Goal: Information Seeking & Learning: Check status

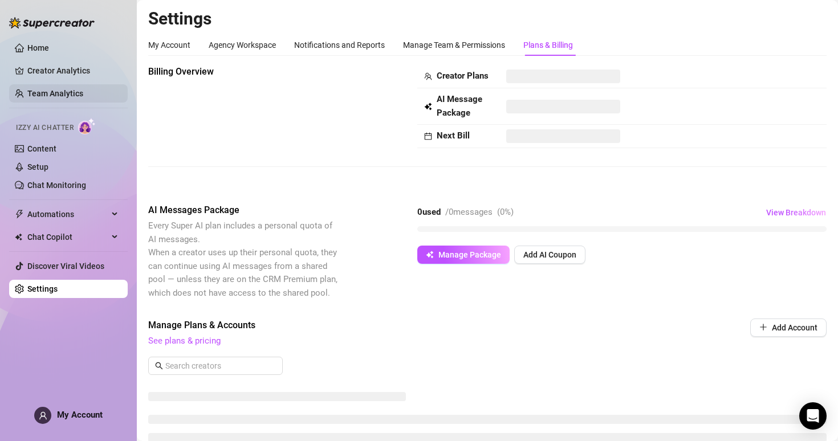
click at [83, 93] on link "Team Analytics" at bounding box center [55, 93] width 56 height 9
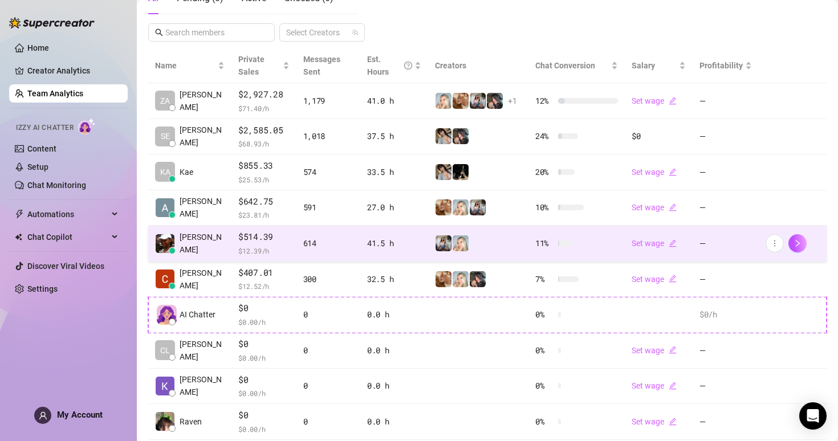
scroll to position [226, 0]
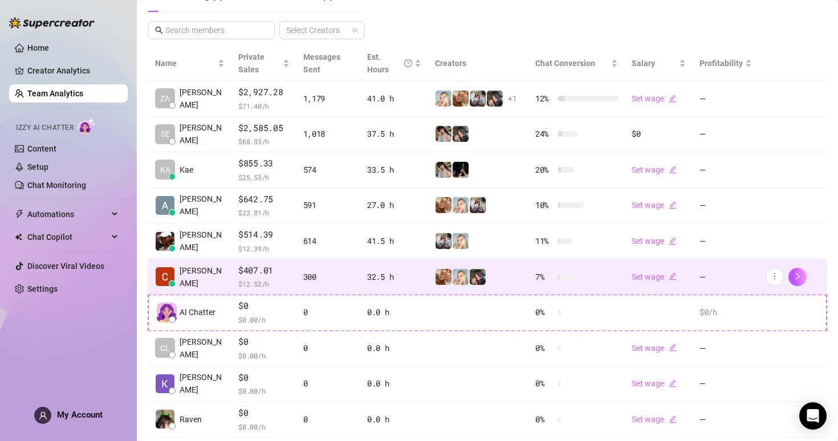
click at [201, 287] on td "[PERSON_NAME]" at bounding box center [189, 278] width 83 height 36
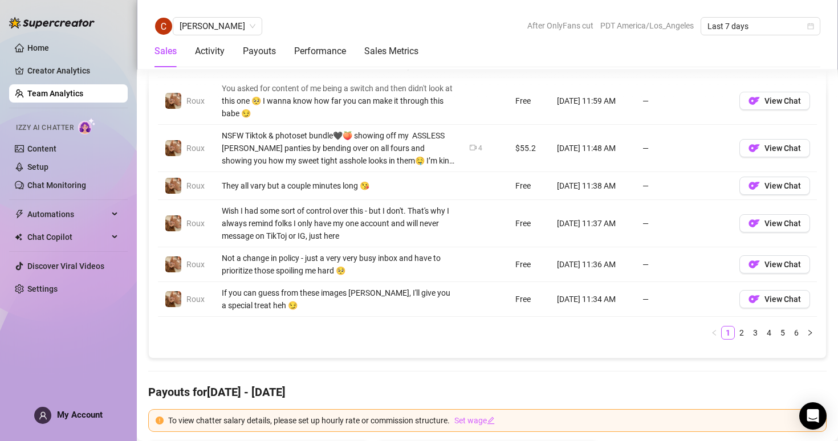
scroll to position [1002, 0]
click at [737, 336] on link "2" at bounding box center [742, 332] width 13 height 13
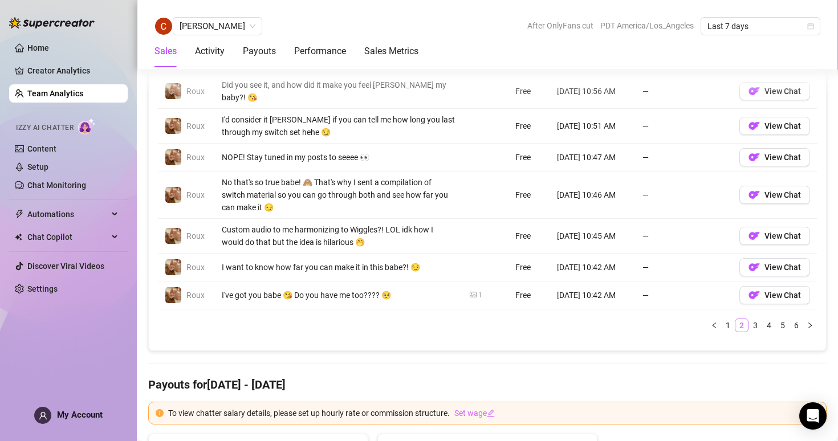
click at [748, 321] on li "2" at bounding box center [742, 326] width 14 height 14
click at [772, 319] on link "4" at bounding box center [769, 325] width 13 height 13
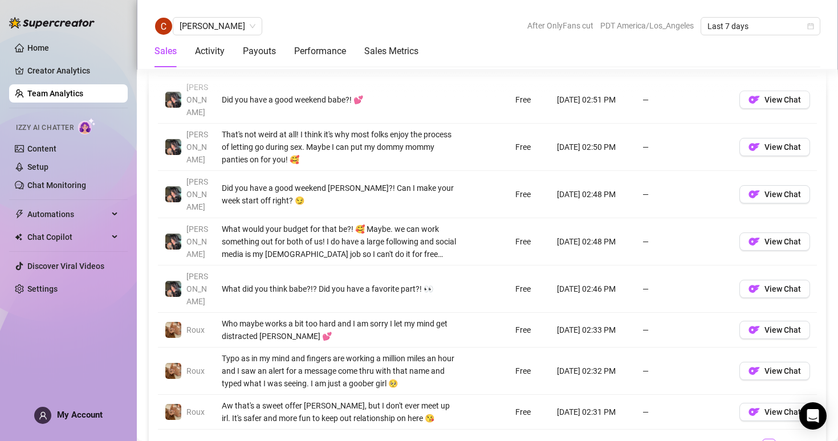
scroll to position [938, 0]
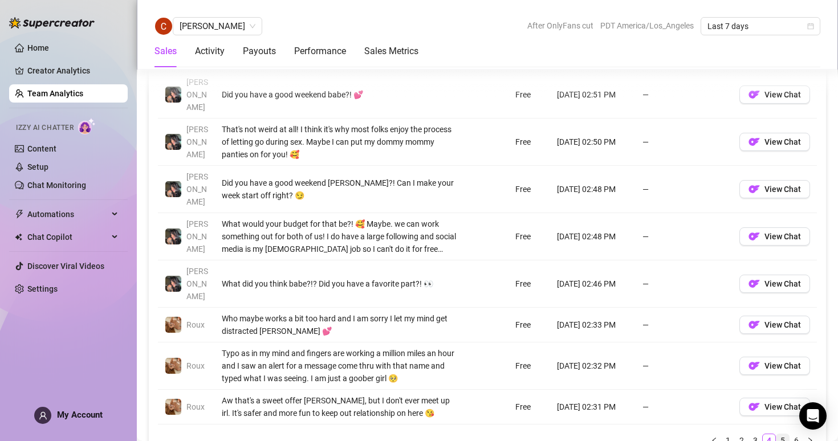
click at [783, 435] on link "5" at bounding box center [783, 441] width 13 height 13
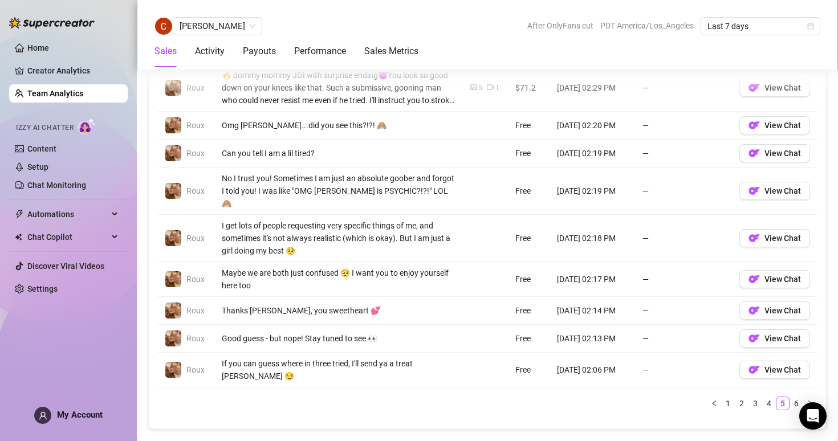
scroll to position [922, 0]
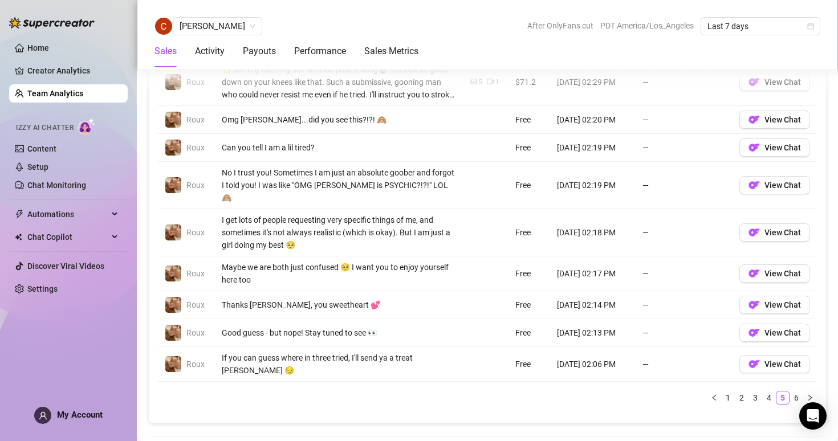
click at [792, 371] on div "Account Message Media Price When Sent When Purchased [PERSON_NAME] Haha you are…" at bounding box center [487, 197] width 659 height 416
click at [796, 392] on link "6" at bounding box center [797, 398] width 13 height 13
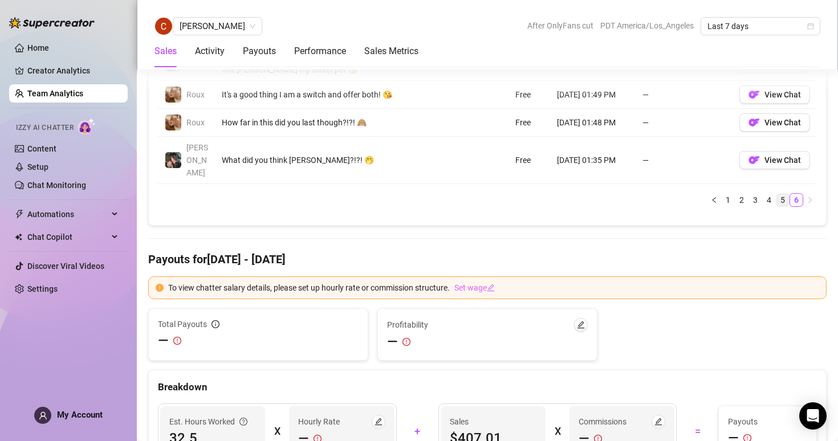
click at [779, 194] on link "5" at bounding box center [783, 200] width 13 height 13
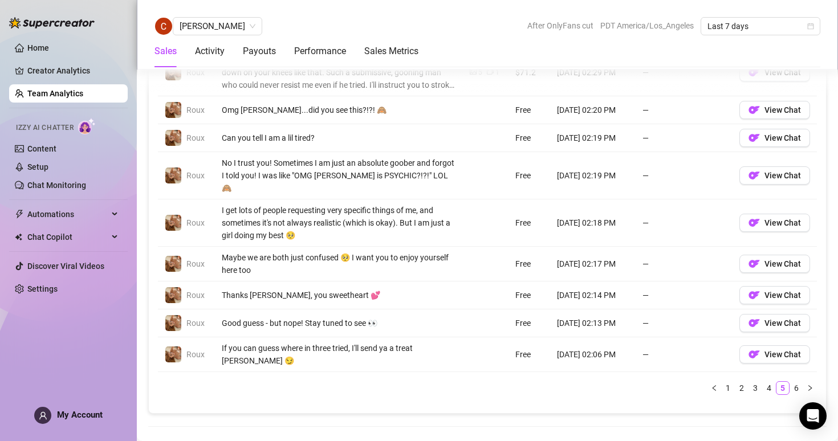
scroll to position [938, 0]
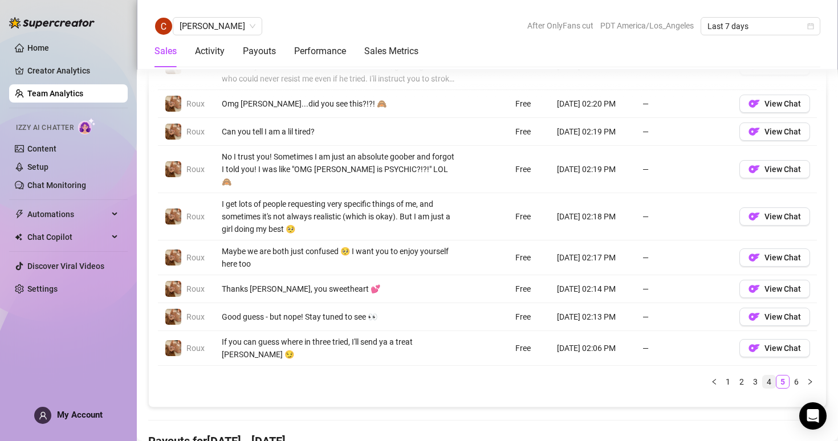
click at [763, 376] on link "4" at bounding box center [769, 382] width 13 height 13
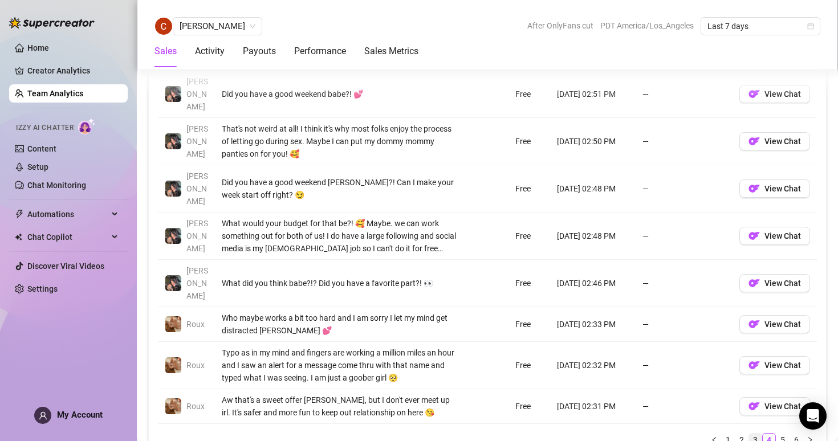
click at [752, 434] on link "3" at bounding box center [755, 440] width 13 height 13
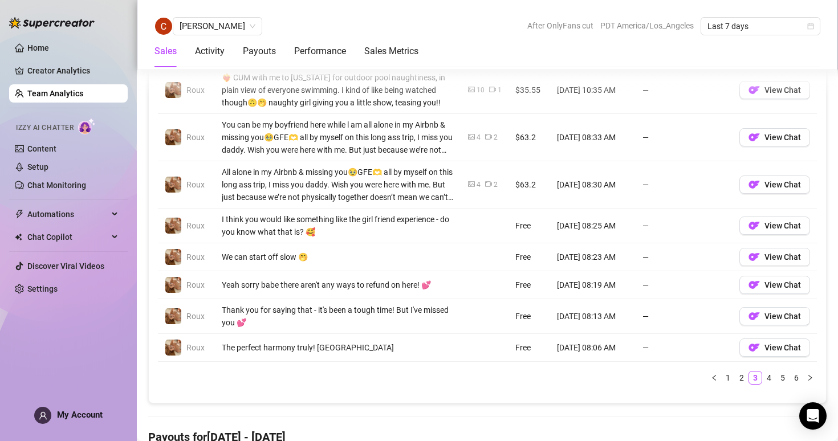
scroll to position [978, 0]
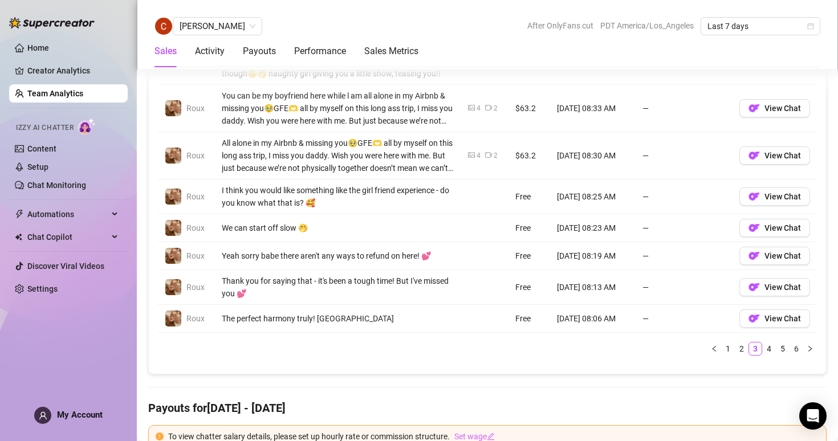
click at [740, 356] on div "Account Message Media Price When Sent When Purchased [PERSON_NAME] You can be m…" at bounding box center [487, 149] width 659 height 432
click at [740, 350] on link "2" at bounding box center [742, 349] width 13 height 13
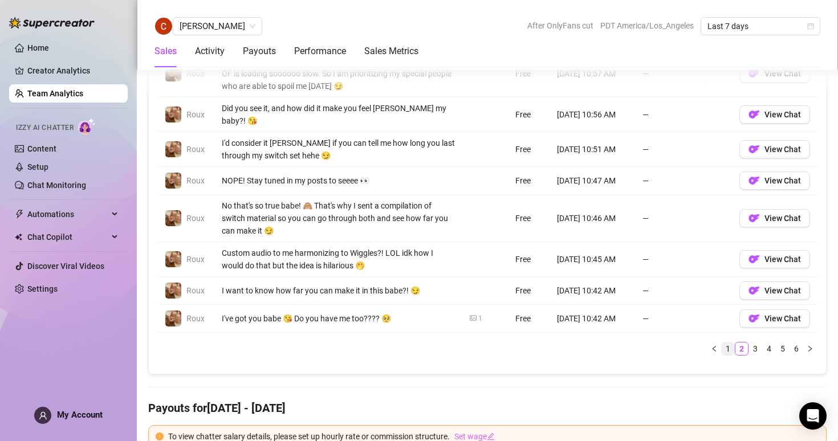
click at [724, 343] on link "1" at bounding box center [728, 349] width 13 height 13
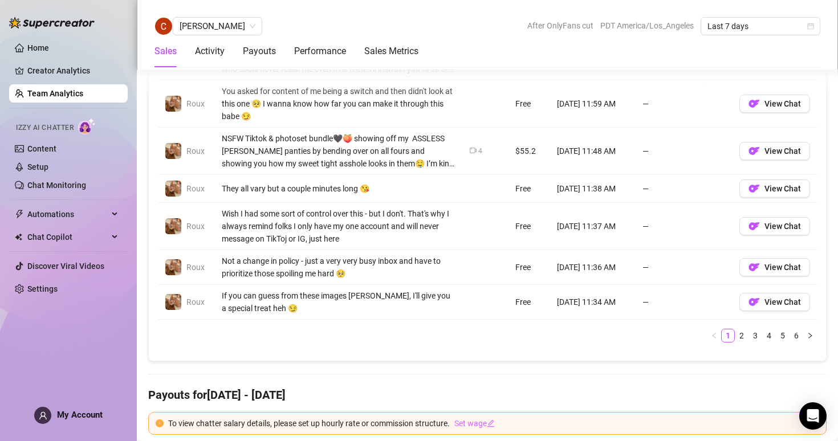
scroll to position [1011, 0]
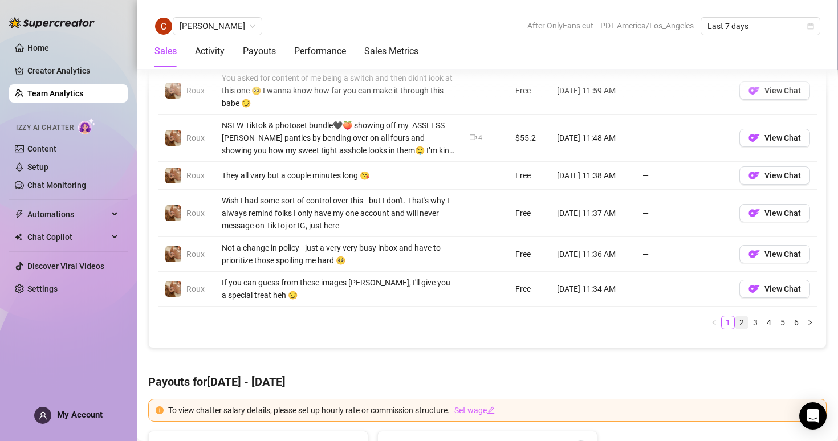
click at [744, 326] on link "2" at bounding box center [742, 323] width 13 height 13
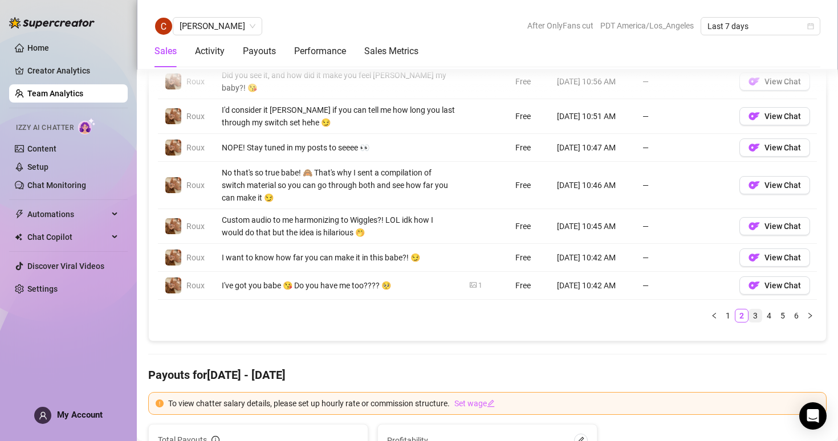
click at [760, 312] on link "3" at bounding box center [755, 316] width 13 height 13
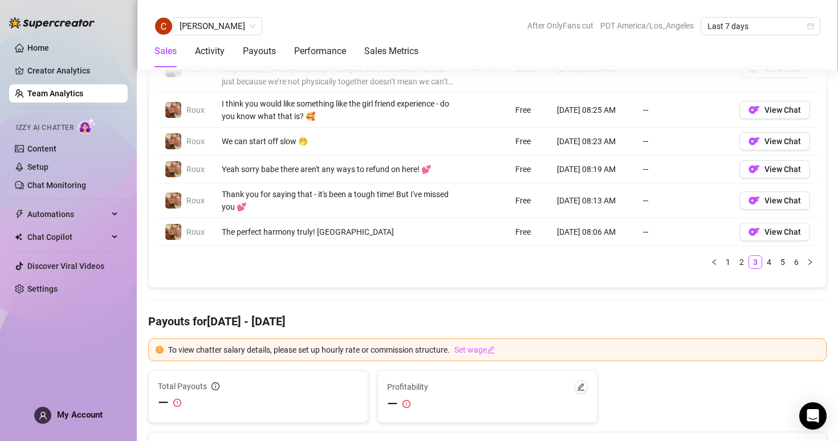
scroll to position [1120, 0]
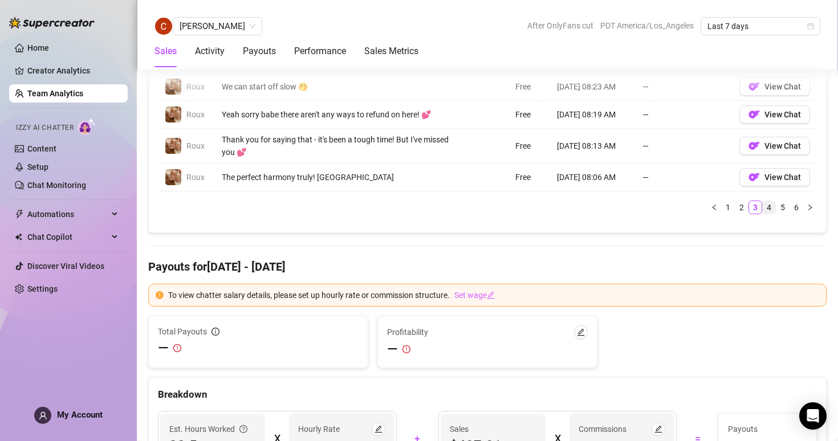
click at [771, 205] on link "4" at bounding box center [769, 207] width 13 height 13
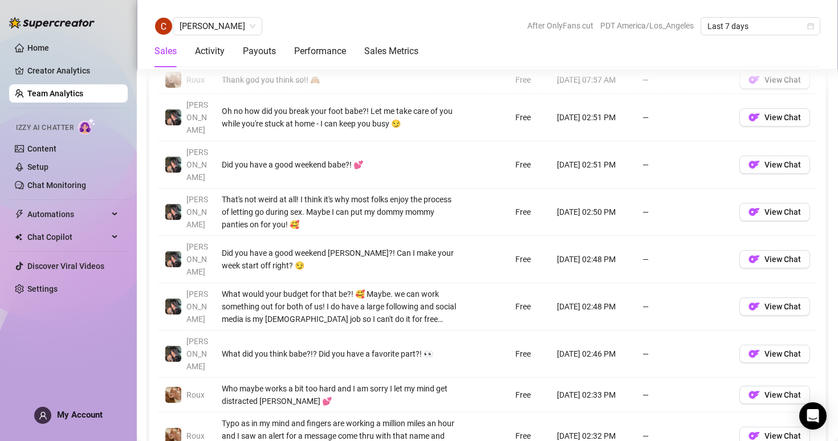
scroll to position [768, 0]
